Goal: Information Seeking & Learning: Learn about a topic

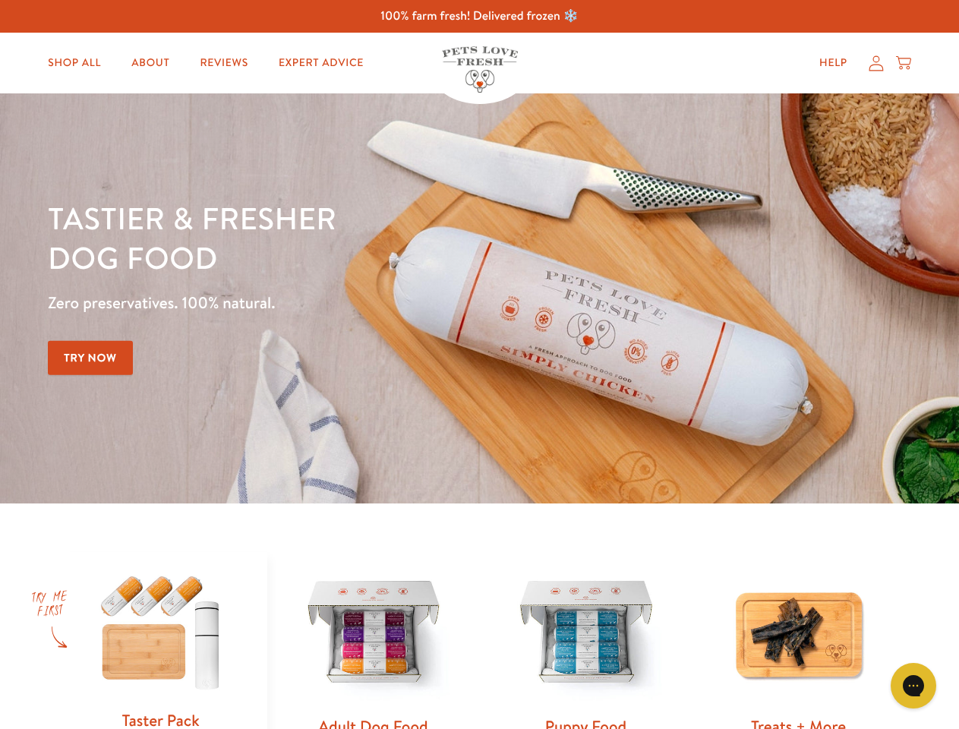
click at [479, 364] on div "Tastier & fresher dog food Zero preservatives. 100% natural. Try Now" at bounding box center [335, 298] width 575 height 200
click at [913, 686] on icon "Gorgias live chat" at bounding box center [913, 685] width 14 height 14
